Goal: Task Accomplishment & Management: Use online tool/utility

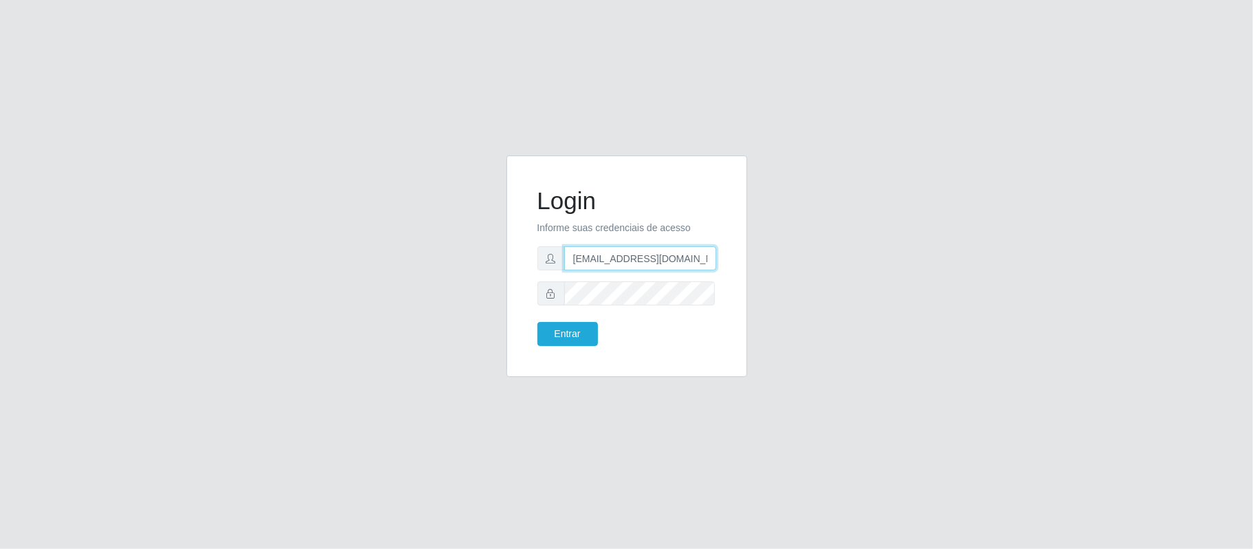
drag, startPoint x: 683, startPoint y: 259, endPoint x: 639, endPoint y: 252, distance: 44.7
click at [639, 252] on input "[EMAIL_ADDRESS][DOMAIN_NAME]" at bounding box center [640, 258] width 152 height 24
type input "[EMAIL_ADDRESS][DOMAIN_NAME]"
click at [579, 328] on button "Entrar" at bounding box center [567, 334] width 61 height 24
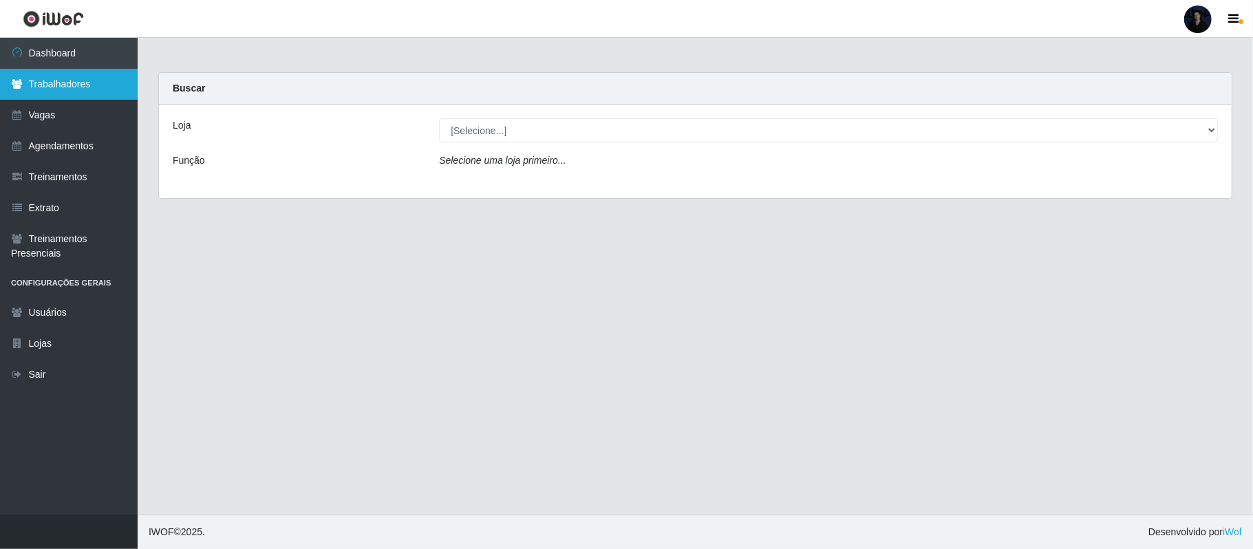
click at [75, 87] on link "Trabalhadores" at bounding box center [69, 84] width 138 height 31
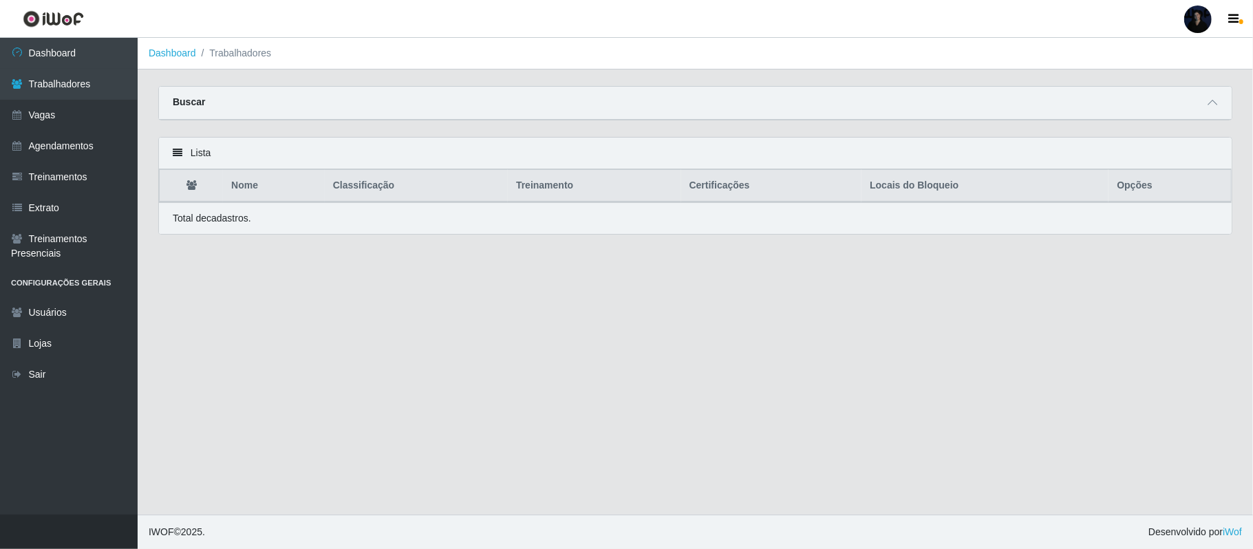
drag, startPoint x: 1206, startPoint y: 107, endPoint x: 1170, endPoint y: 107, distance: 36.5
click at [1207, 107] on span at bounding box center [1212, 103] width 17 height 16
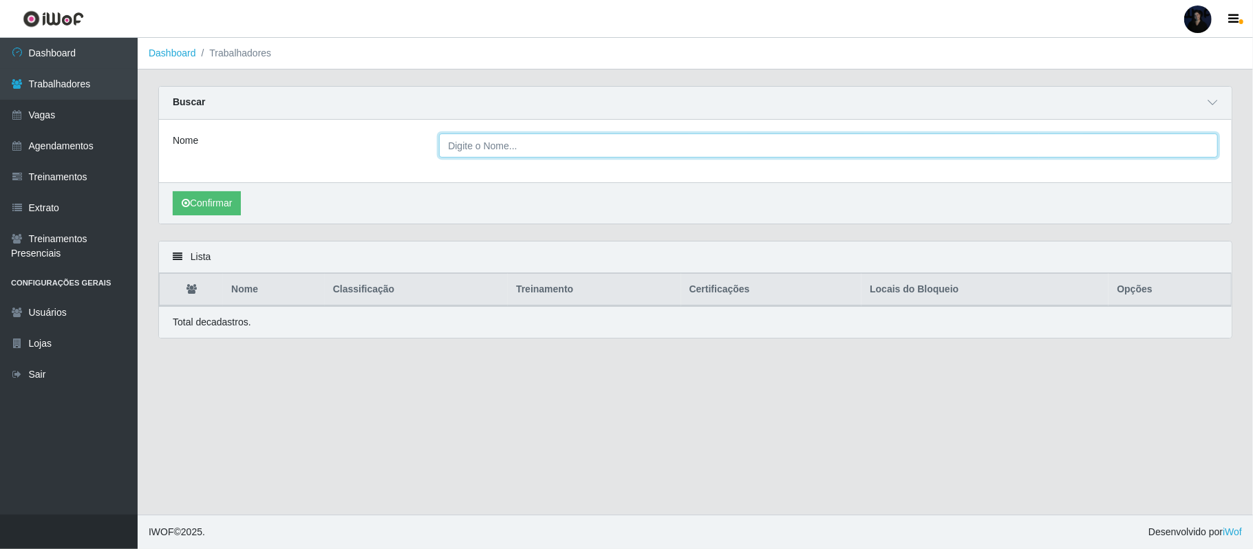
click at [642, 149] on input "Nome" at bounding box center [828, 145] width 779 height 24
paste input "Deoclécio da Cruz"
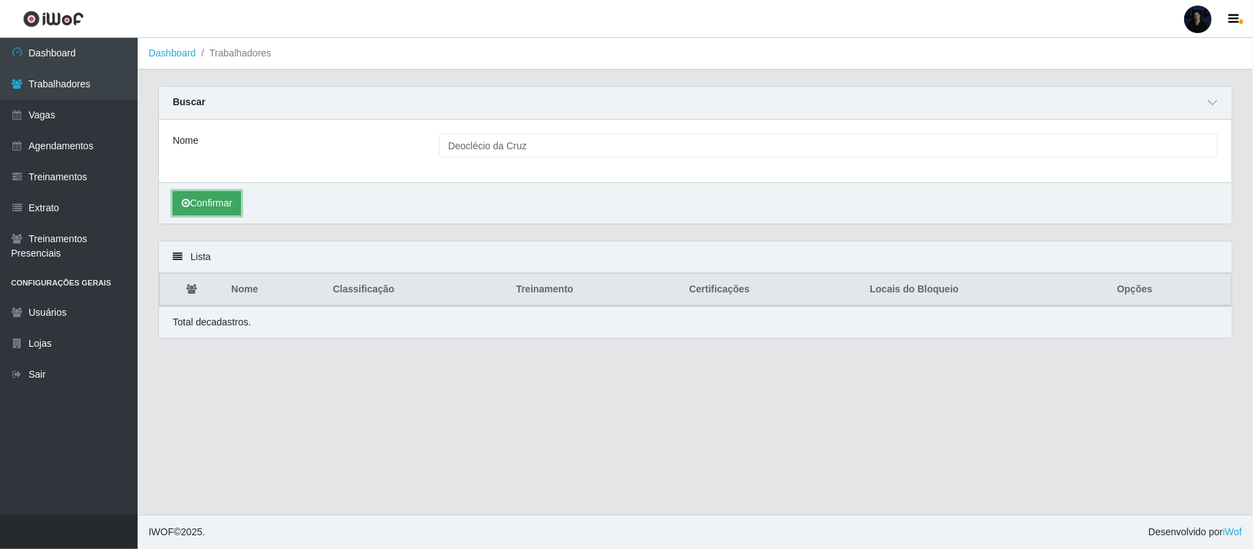
click at [206, 201] on button "Confirmar" at bounding box center [207, 203] width 68 height 24
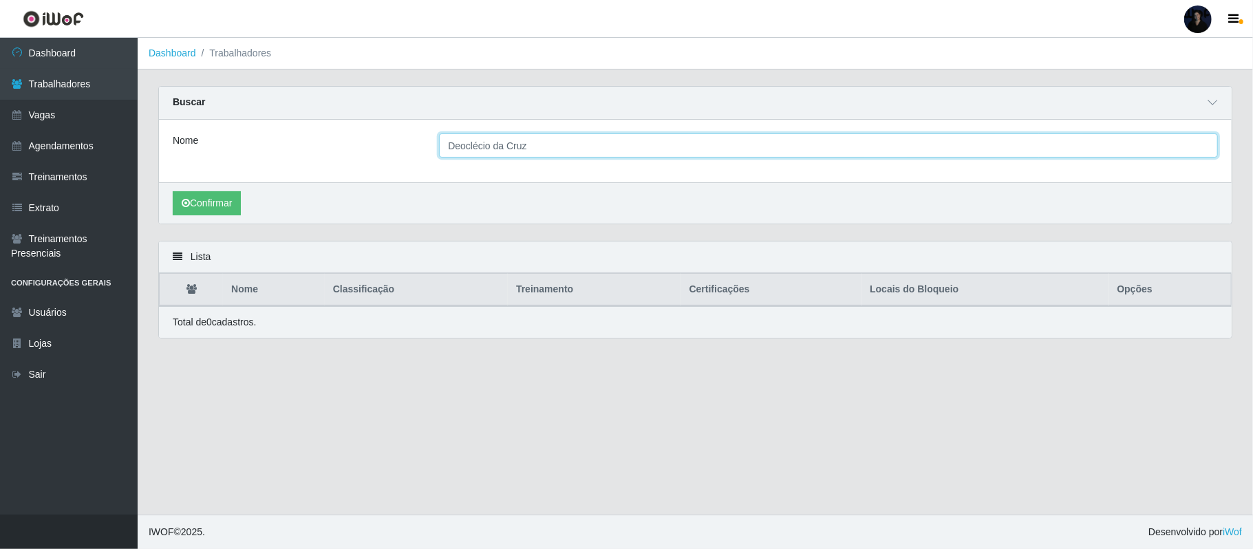
click at [480, 141] on input "Deoclécio da Cruz" at bounding box center [828, 145] width 779 height 24
drag, startPoint x: 531, startPoint y: 139, endPoint x: 491, endPoint y: 139, distance: 40.6
click at [491, 139] on input "Deoclecio da Cruz" at bounding box center [828, 145] width 779 height 24
type input "Deoclecio"
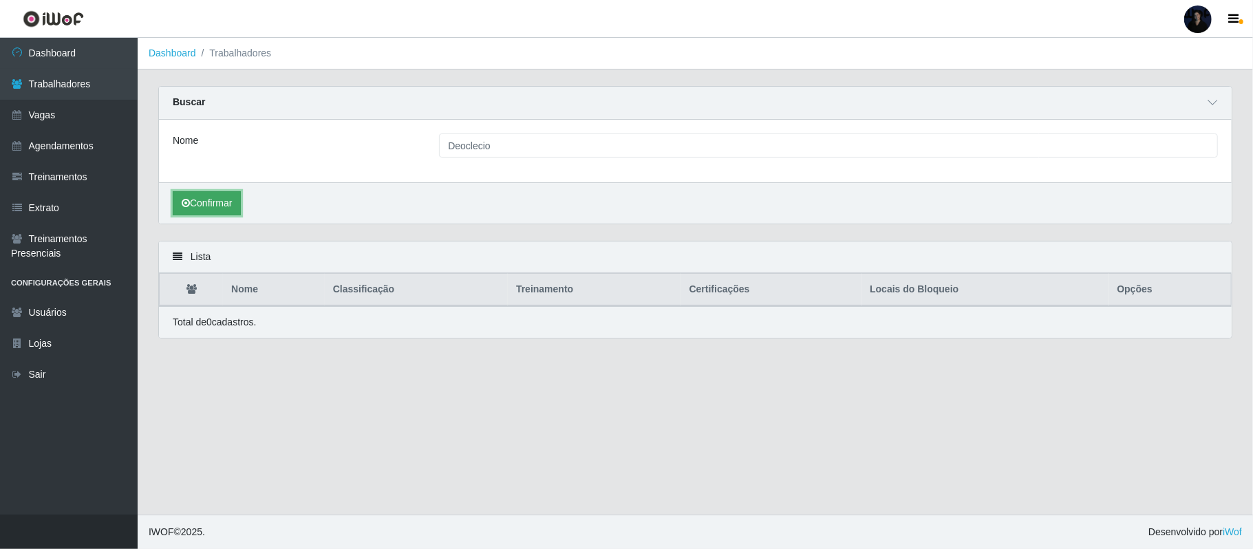
click at [194, 204] on button "Confirmar" at bounding box center [207, 203] width 68 height 24
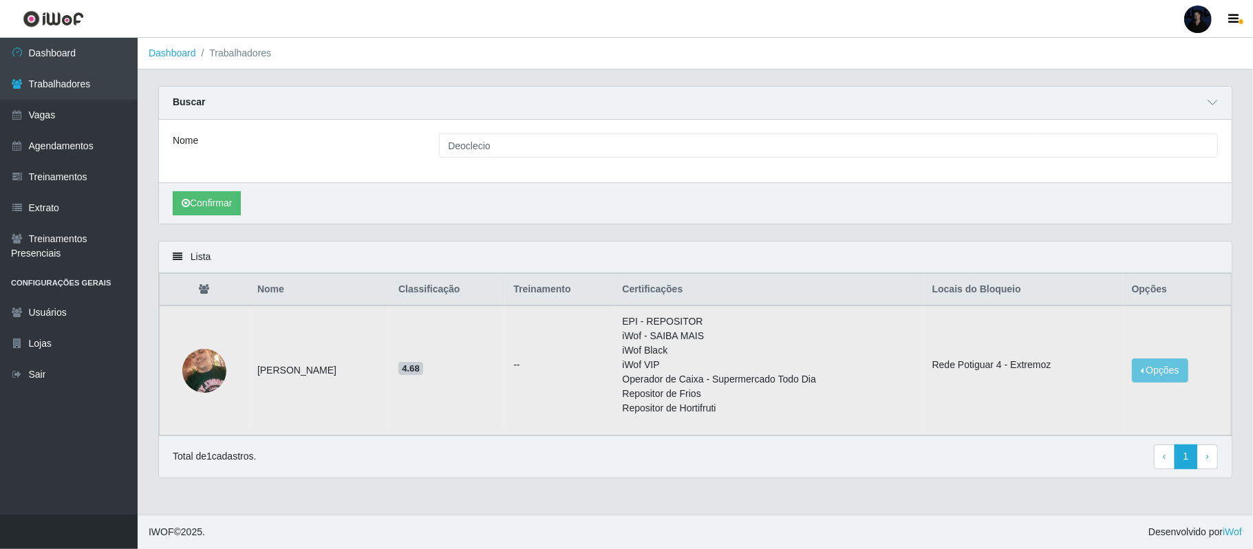
click at [221, 375] on img at bounding box center [204, 370] width 44 height 58
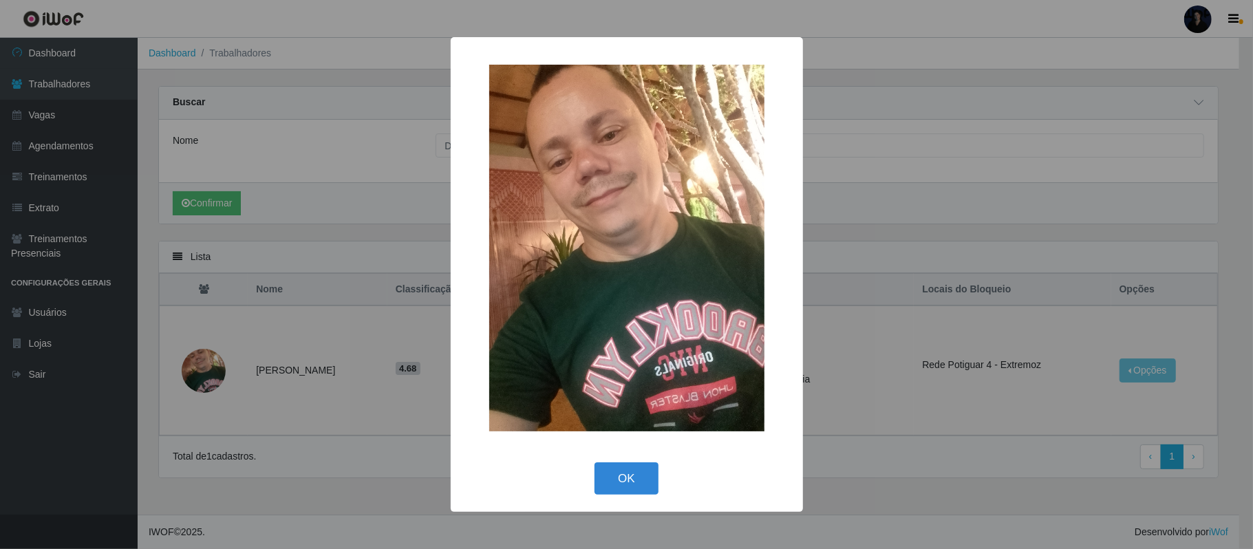
click at [961, 187] on div "× OK Cancel" at bounding box center [626, 274] width 1253 height 549
click at [1176, 367] on div "× OK Cancel" at bounding box center [626, 274] width 1253 height 549
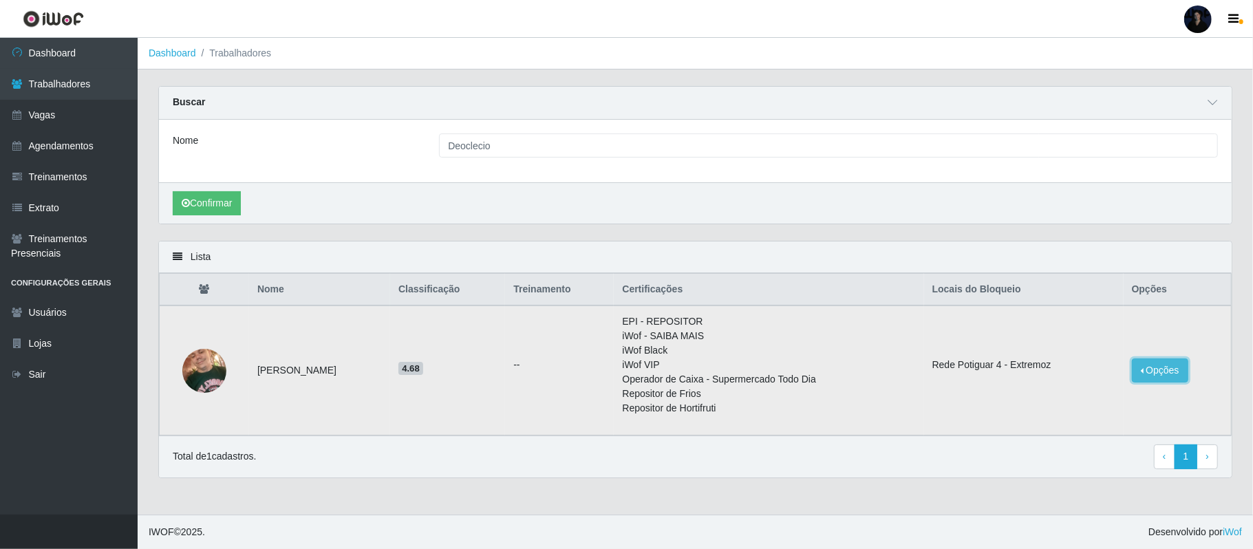
click at [1151, 378] on button "Opções" at bounding box center [1160, 371] width 56 height 24
click at [1080, 364] on button "Bloquear - Empresa" at bounding box center [1073, 373] width 111 height 29
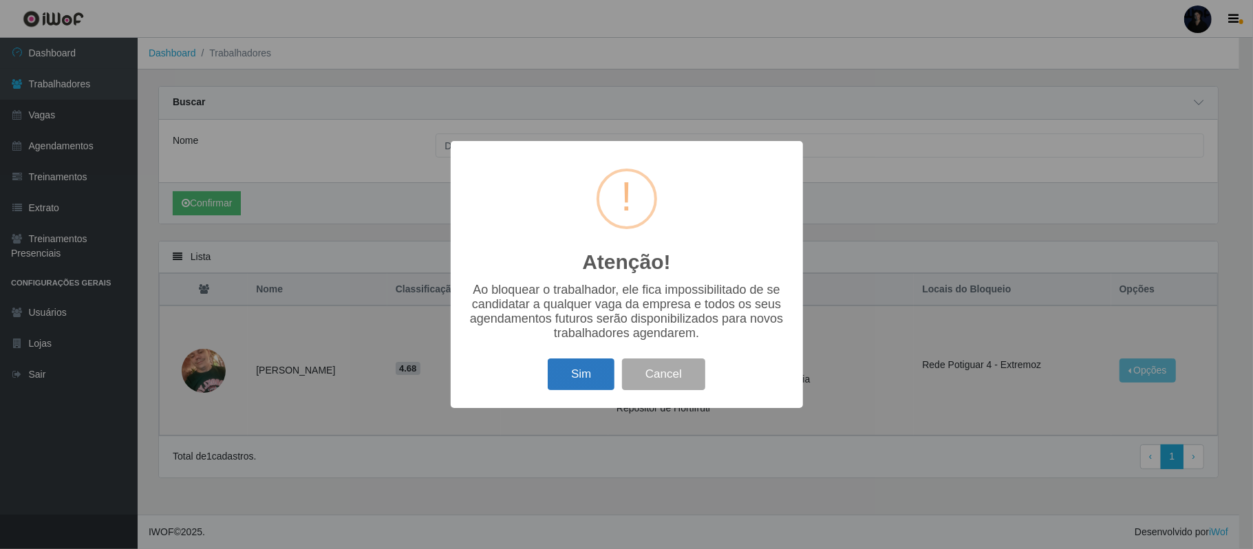
click at [575, 370] on button "Sim" at bounding box center [581, 375] width 67 height 32
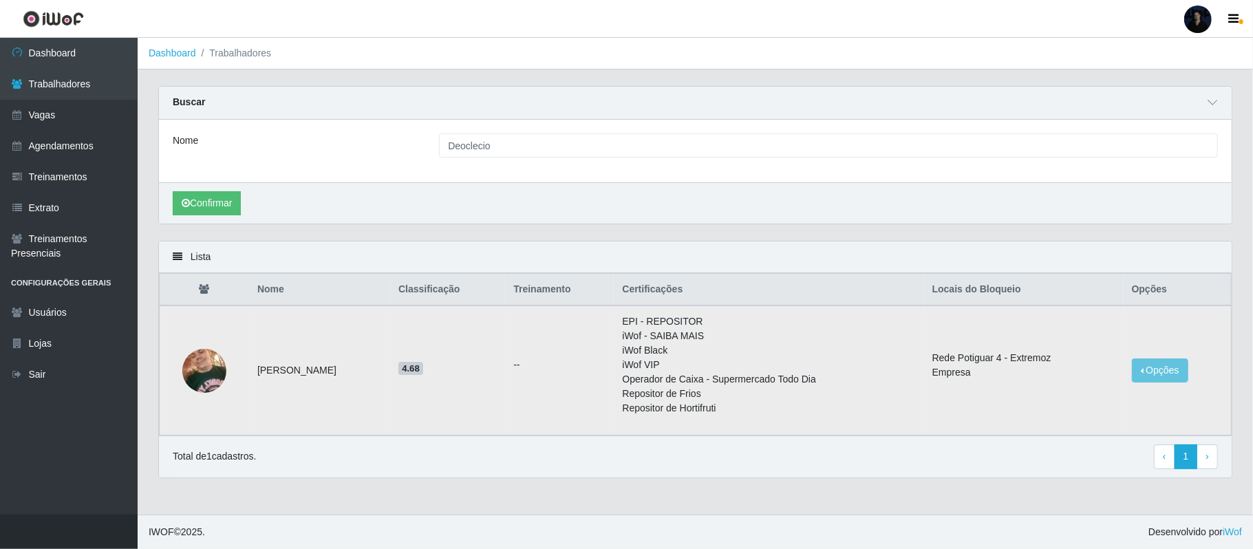
drag, startPoint x: 253, startPoint y: 374, endPoint x: 407, endPoint y: 376, distance: 154.1
click at [390, 376] on td "[PERSON_NAME]" at bounding box center [319, 371] width 141 height 130
copy td "[PERSON_NAME]"
click at [1174, 389] on td "Opções Desbloquear - Empresa Desbloquear - Loja" at bounding box center [1178, 371] width 108 height 130
click at [1173, 380] on button "Opções" at bounding box center [1160, 371] width 56 height 24
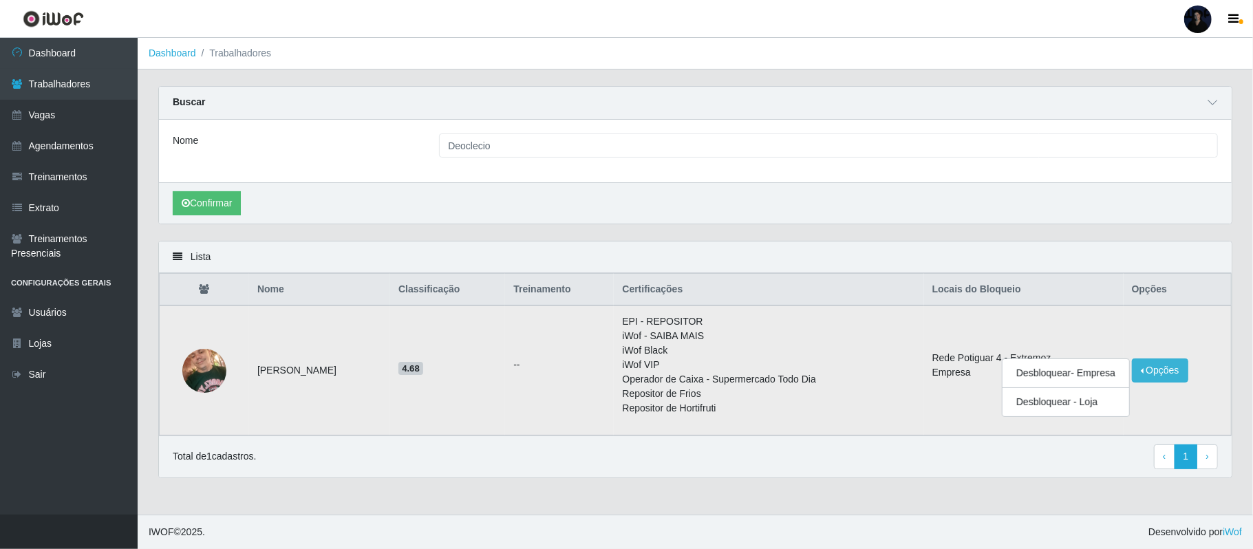
click at [1009, 311] on td "Rede Potiguar 4 - Extremoz Empresa" at bounding box center [1024, 371] width 200 height 130
